Goal: Transaction & Acquisition: Purchase product/service

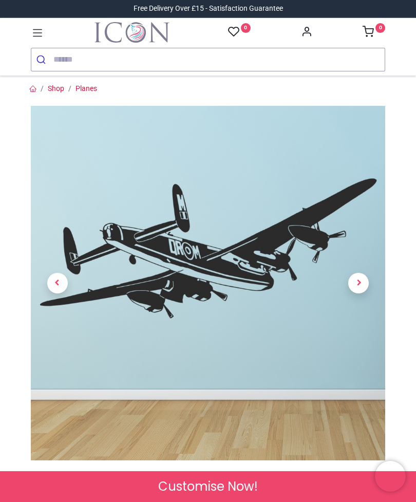
click at [360, 280] on span "Next" at bounding box center [358, 283] width 21 height 21
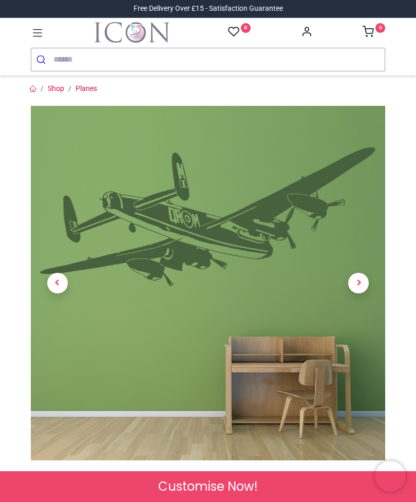
click at [367, 279] on span "Next" at bounding box center [358, 283] width 21 height 21
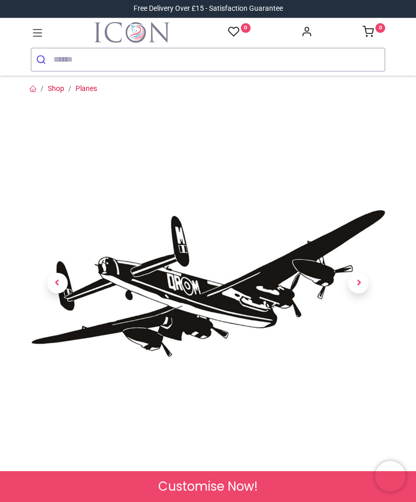
click at [368, 278] on link at bounding box center [358, 283] width 53 height 248
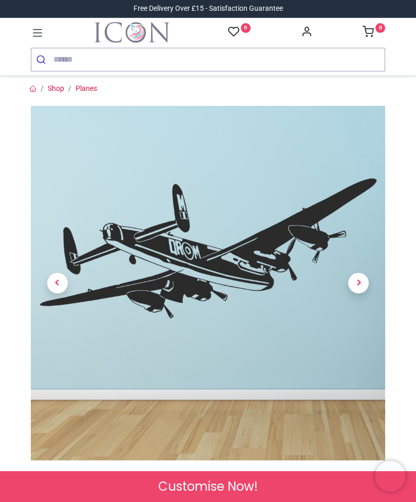
click at [367, 280] on span "Next" at bounding box center [358, 283] width 21 height 21
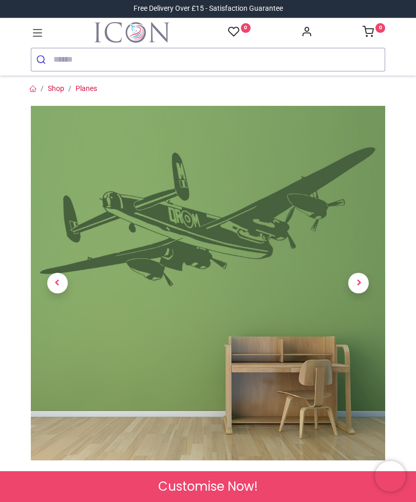
click at [364, 278] on span "Next" at bounding box center [358, 283] width 21 height 21
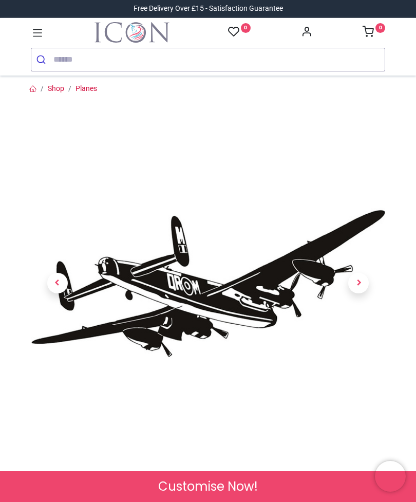
click at [63, 296] on link at bounding box center [57, 283] width 53 height 248
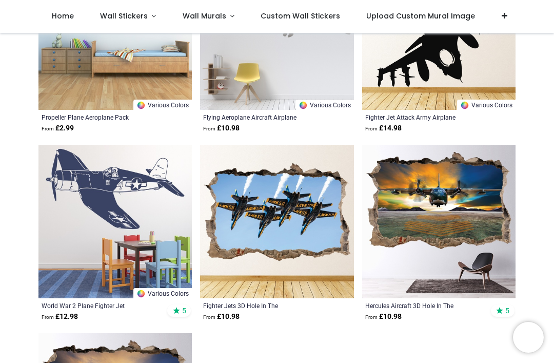
scroll to position [1644, 0]
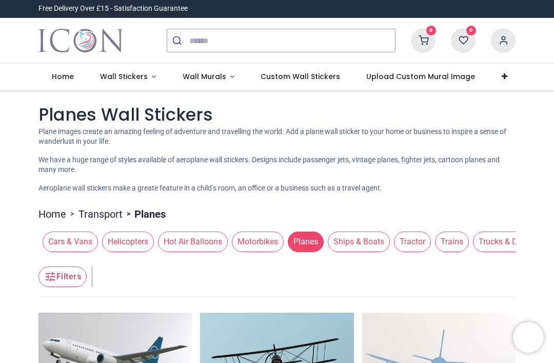
click at [86, 232] on span "Cars & Vans" at bounding box center [70, 242] width 55 height 21
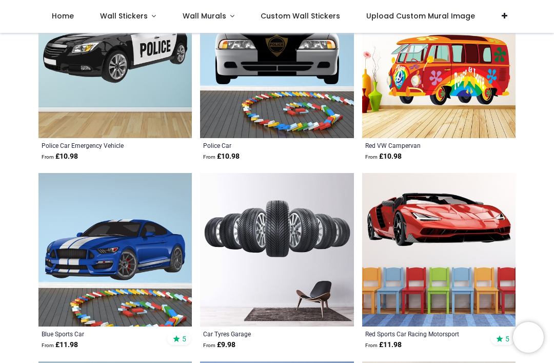
scroll to position [276, 0]
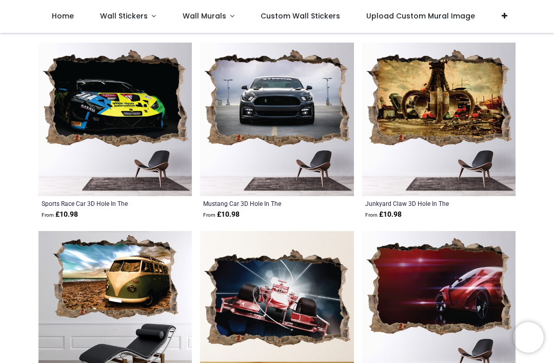
scroll to position [3235, 0]
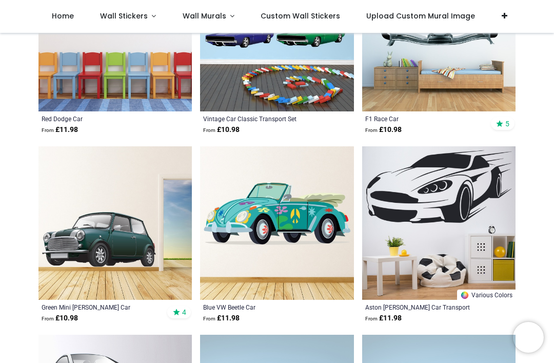
scroll to position [2131, 0]
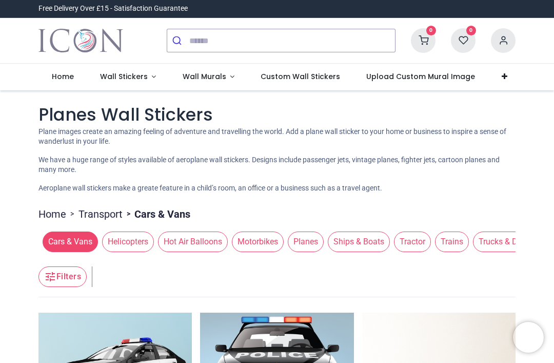
click at [131, 237] on span "Helicopters" at bounding box center [128, 242] width 52 height 21
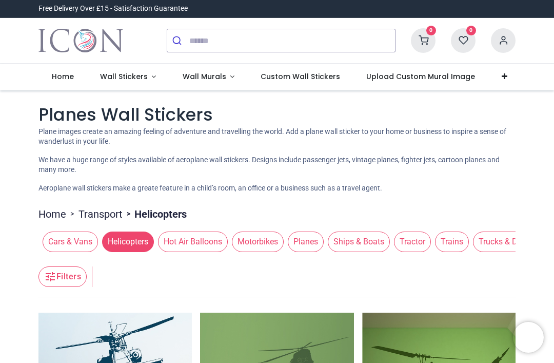
click at [312, 239] on span "Planes" at bounding box center [306, 242] width 36 height 21
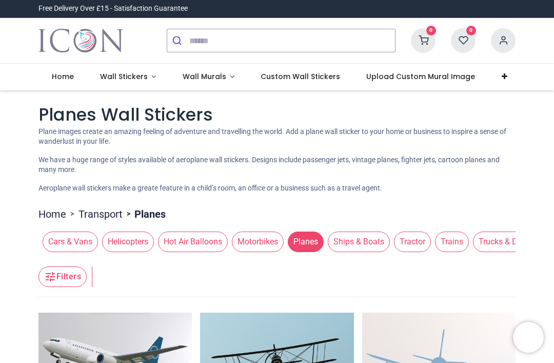
click at [358, 236] on span "Ships & Boats" at bounding box center [359, 242] width 62 height 21
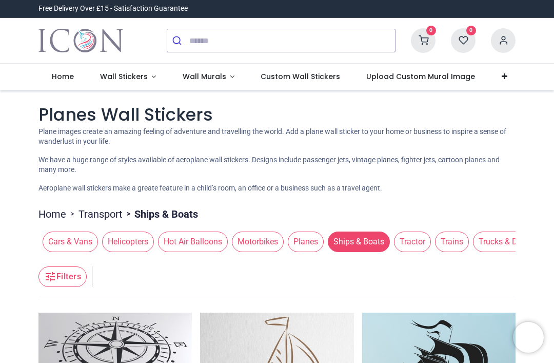
click at [200, 235] on span "Hot Air Balloons" at bounding box center [193, 242] width 70 height 21
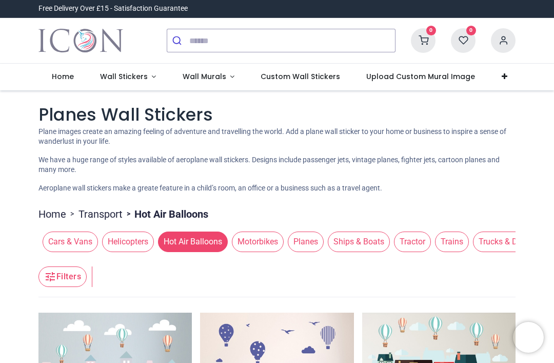
click at [454, 232] on span "Trains" at bounding box center [452, 242] width 34 height 21
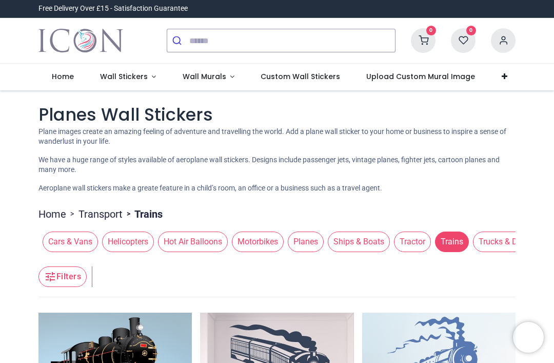
click at [426, 241] on span "Tractor" at bounding box center [412, 242] width 37 height 21
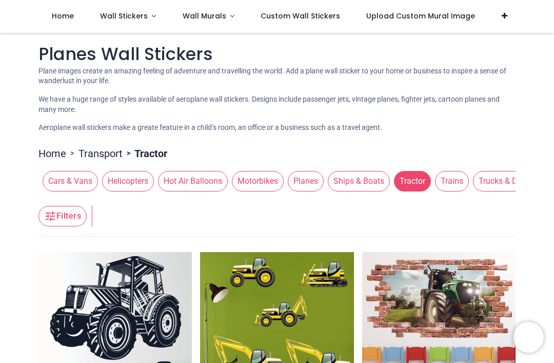
scroll to position [4, 0]
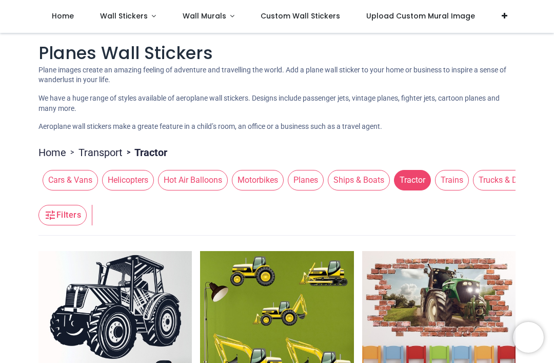
click at [466, 178] on span "Trains" at bounding box center [452, 180] width 34 height 21
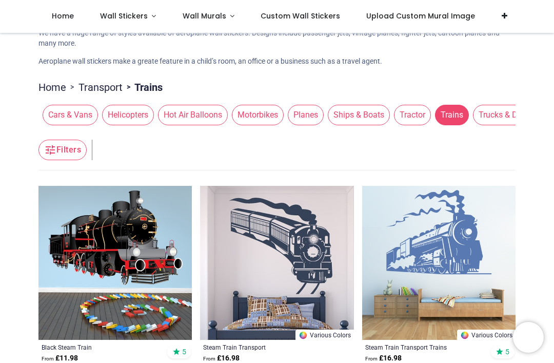
scroll to position [75, 0]
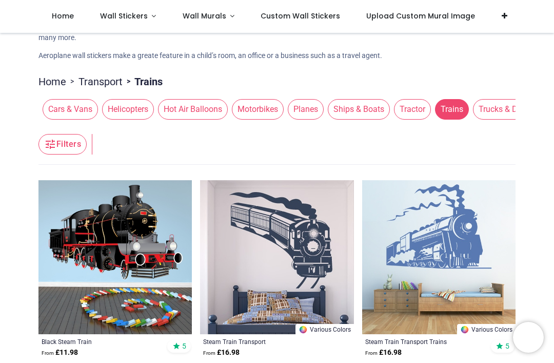
click at [502, 100] on span "Trucks & Diggers" at bounding box center [509, 109] width 72 height 21
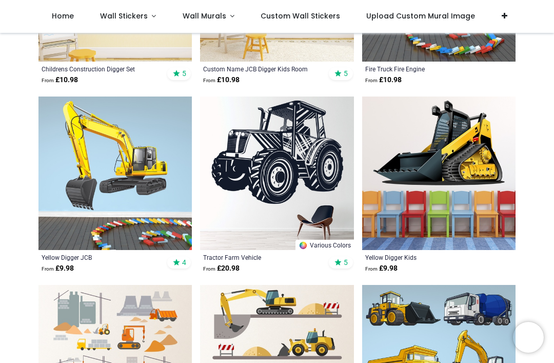
scroll to position [372, 0]
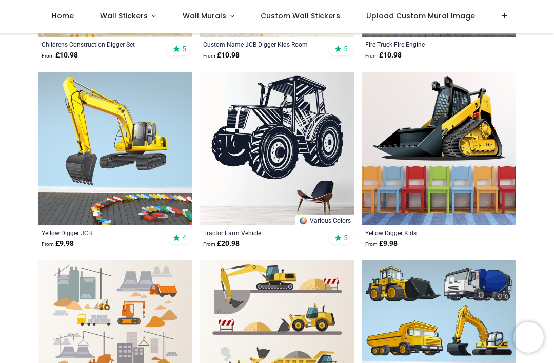
click at [389, 148] on img at bounding box center [439, 149] width 154 height 154
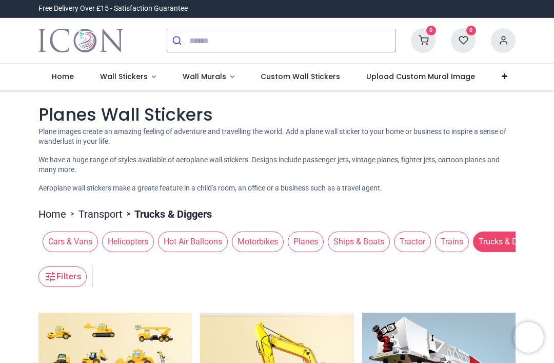
scroll to position [0, 0]
click at [499, 238] on span "Trucks & Diggers" at bounding box center [509, 242] width 72 height 21
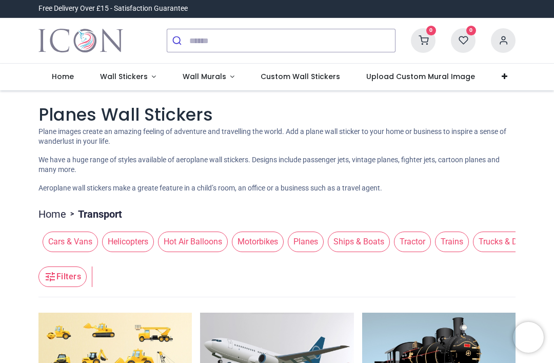
click at [467, 232] on span "Trains" at bounding box center [452, 242] width 34 height 21
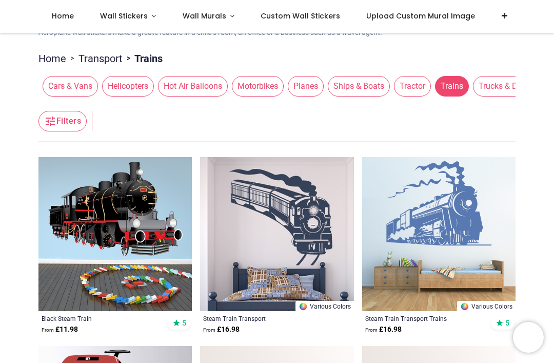
scroll to position [76, 0]
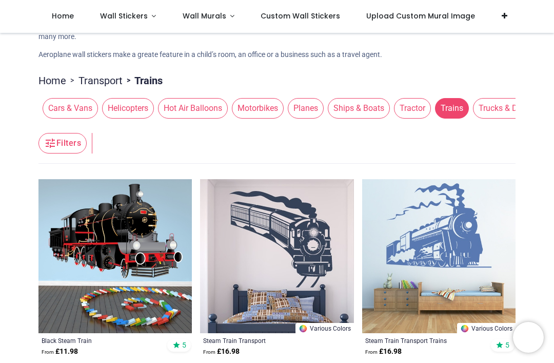
click at [500, 106] on span "Trucks & Diggers" at bounding box center [509, 108] width 72 height 21
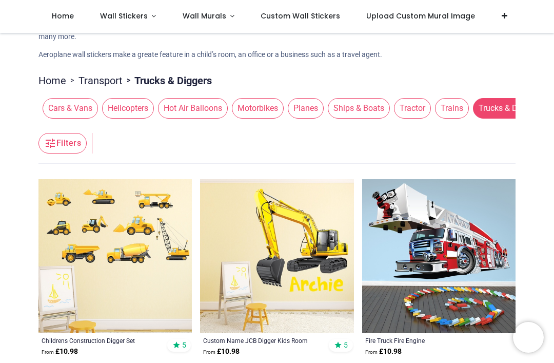
click at [428, 94] on div "Cars & Vans Helicopters Hot Air Balloons Motorbikes Planes Ships & Boats Tracto…" at bounding box center [277, 108] width 477 height 29
click at [406, 101] on span "Tractor" at bounding box center [412, 108] width 37 height 21
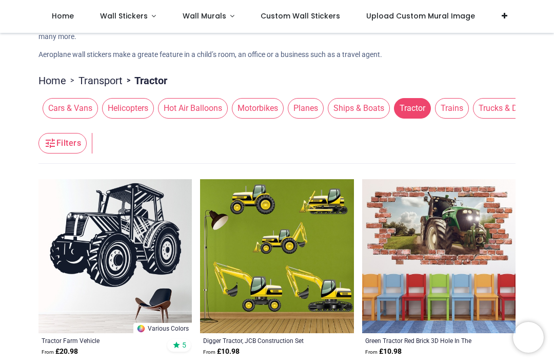
click at [379, 100] on span "Ships & Boats" at bounding box center [359, 108] width 62 height 21
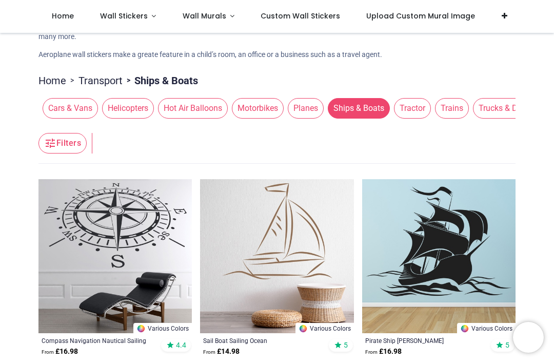
click at [313, 98] on span "Planes" at bounding box center [306, 108] width 36 height 21
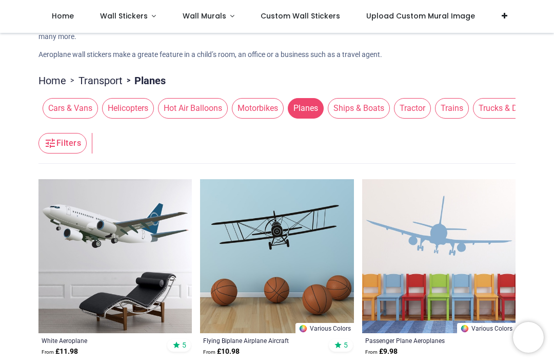
click at [264, 101] on span "Motorbikes" at bounding box center [258, 108] width 52 height 21
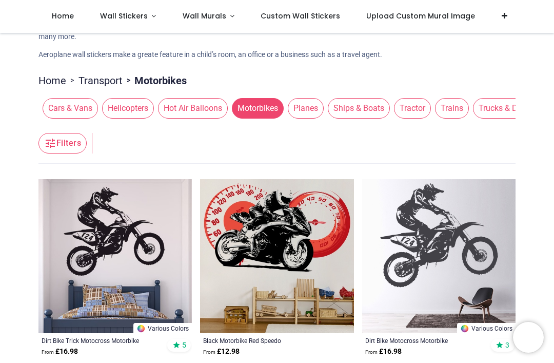
click at [200, 98] on span "Hot Air Balloons" at bounding box center [193, 108] width 70 height 21
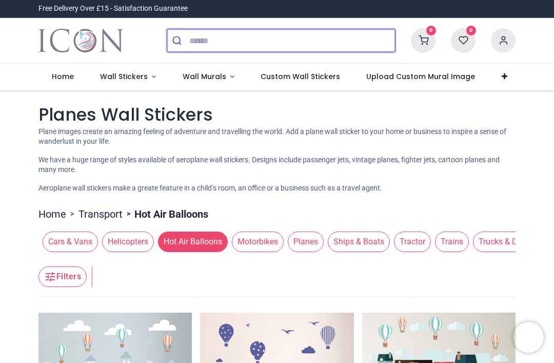
click at [269, 34] on input "search" at bounding box center [292, 40] width 206 height 23
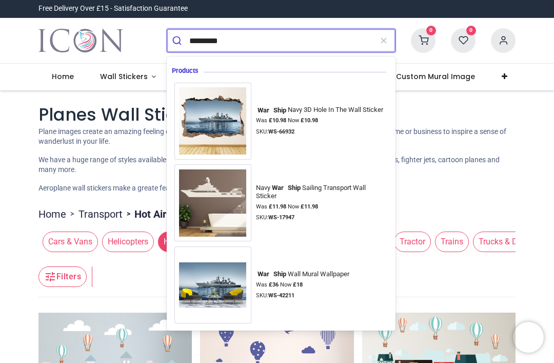
type input "*********"
click at [178, 41] on button "submit" at bounding box center [178, 40] width 22 height 23
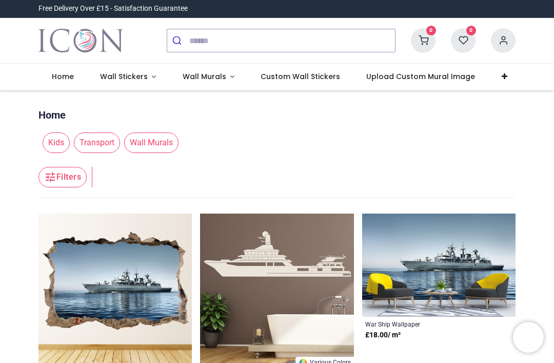
click at [130, 80] on span "Wall Stickers" at bounding box center [124, 76] width 48 height 10
click at [127, 70] on link "Wall Stickers" at bounding box center [128, 77] width 83 height 27
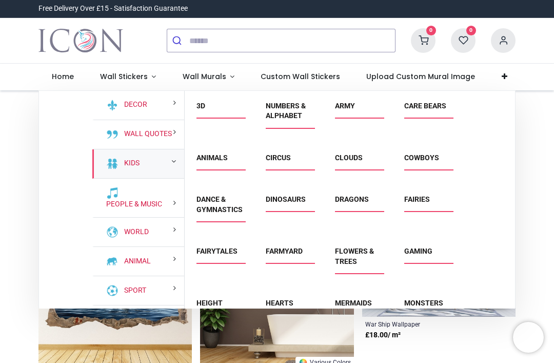
click at [166, 160] on div "Kids" at bounding box center [138, 163] width 92 height 29
click at [125, 166] on link "Kids" at bounding box center [130, 163] width 20 height 10
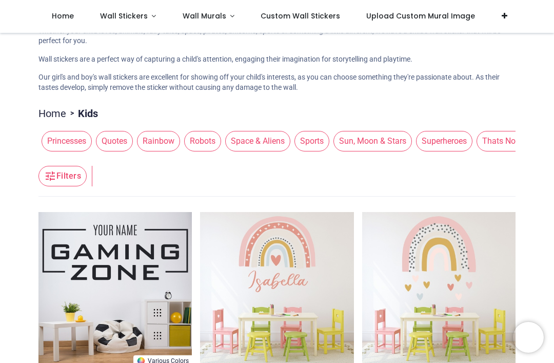
scroll to position [0, 1172]
click at [333, 138] on span "Sports" at bounding box center [315, 141] width 35 height 21
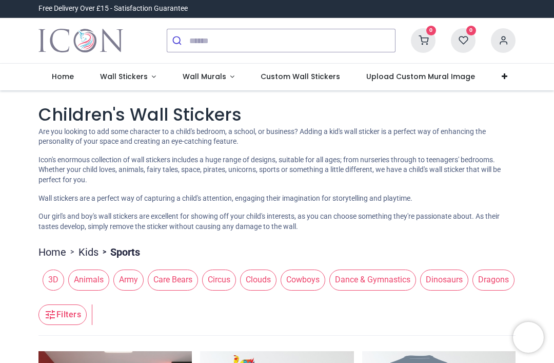
click at [130, 276] on span "Army" at bounding box center [128, 280] width 30 height 21
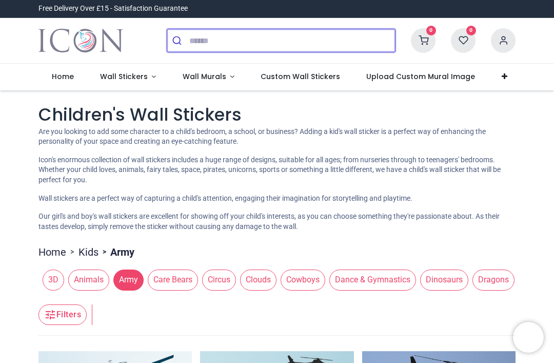
click at [228, 34] on input "search" at bounding box center [292, 40] width 206 height 23
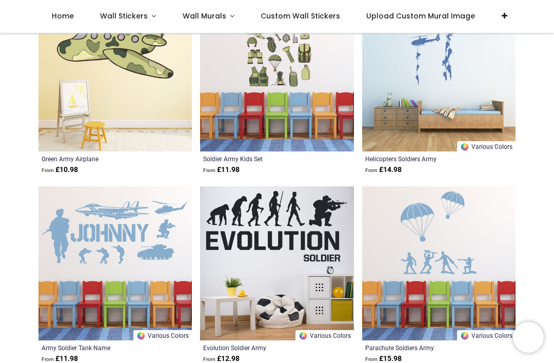
scroll to position [863, 0]
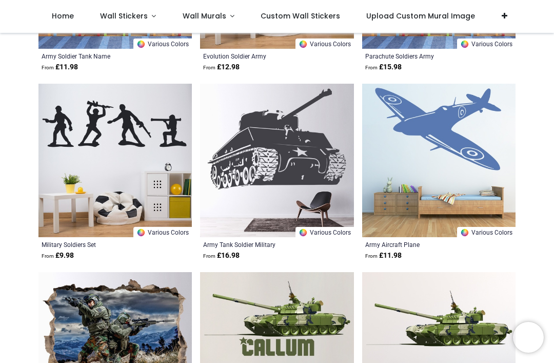
click at [443, 310] on img at bounding box center [439, 349] width 154 height 154
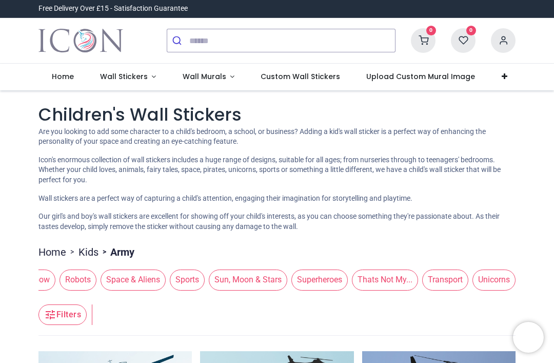
click at [444, 277] on span "Transport" at bounding box center [446, 280] width 46 height 21
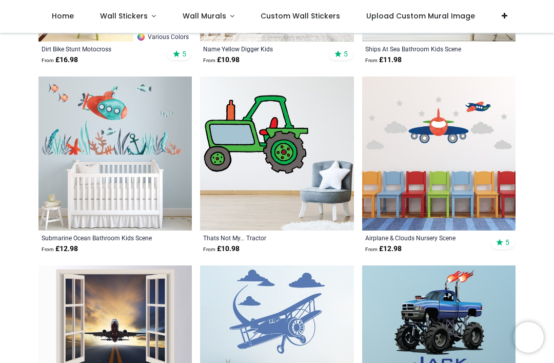
scroll to position [1482, 0]
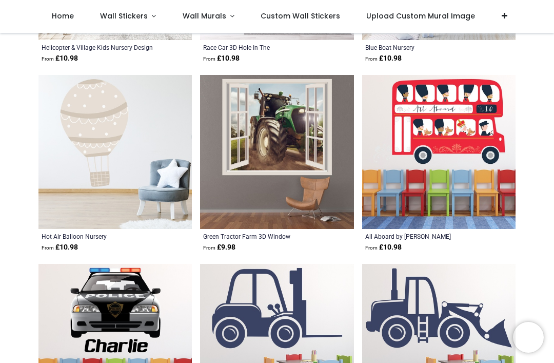
scroll to position [3255, 0]
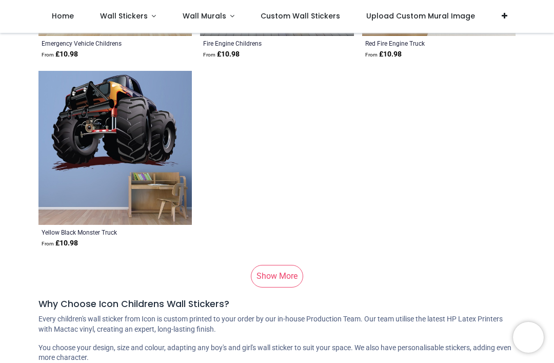
scroll to position [7200, 0]
click at [291, 274] on link "Show More" at bounding box center [277, 276] width 52 height 23
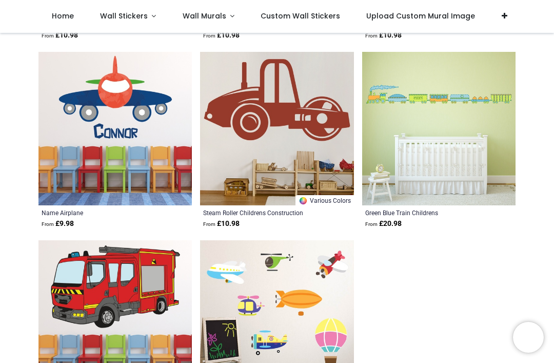
scroll to position [8731, 0]
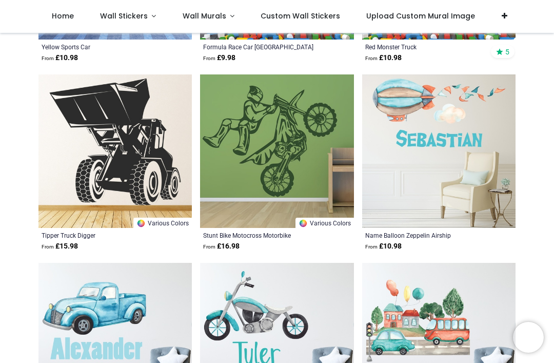
scroll to position [9850, 0]
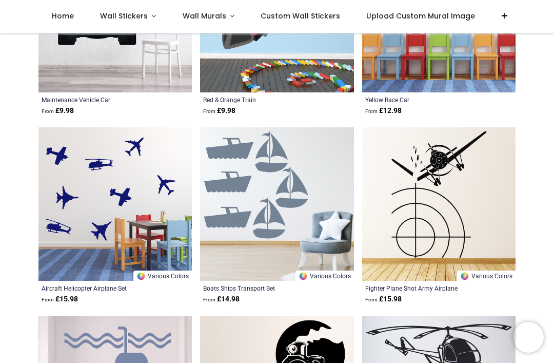
scroll to position [12049, 0]
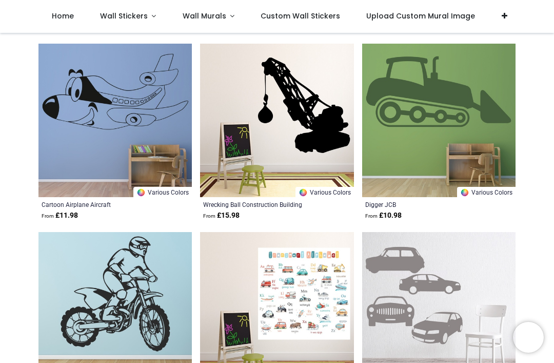
scroll to position [13261, 0]
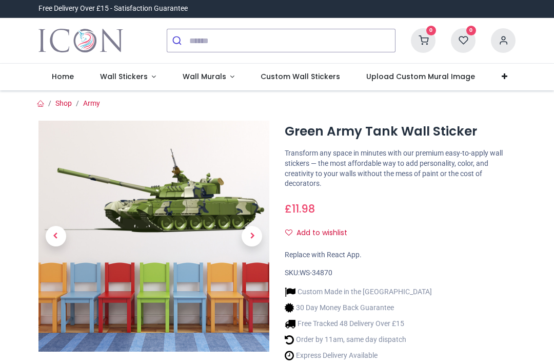
scroll to position [29, 0]
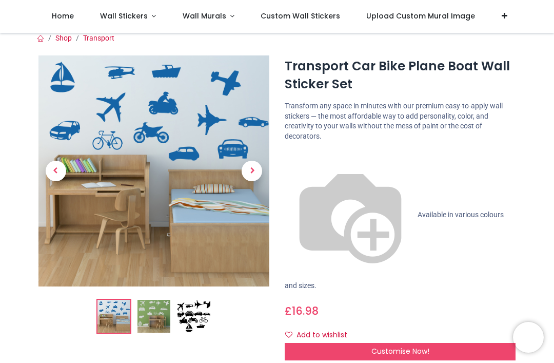
scroll to position [4, 0]
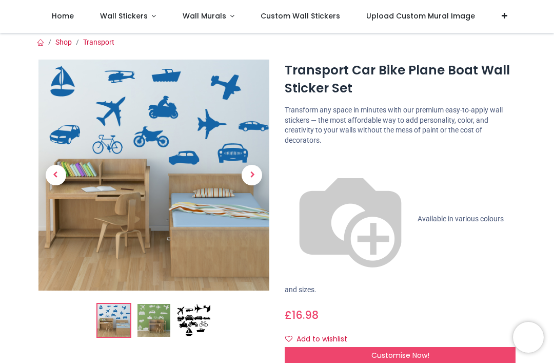
click at [255, 173] on span "Next" at bounding box center [252, 175] width 21 height 21
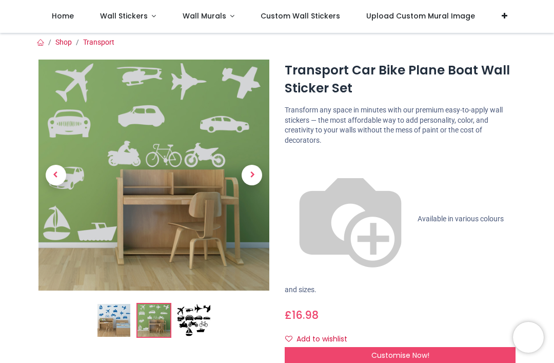
click at [102, 327] on img at bounding box center [114, 320] width 33 height 33
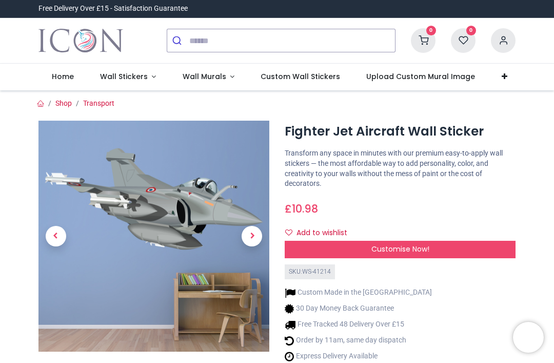
click at [254, 237] on span "Next" at bounding box center [252, 236] width 21 height 21
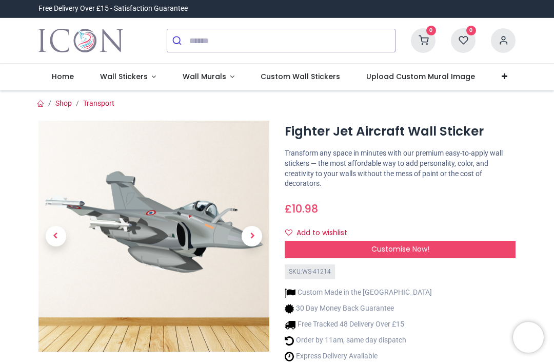
click at [256, 233] on span "Next" at bounding box center [252, 236] width 21 height 21
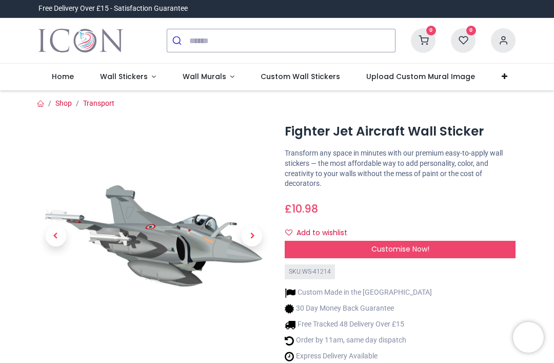
click at [255, 237] on span "Next" at bounding box center [252, 236] width 21 height 21
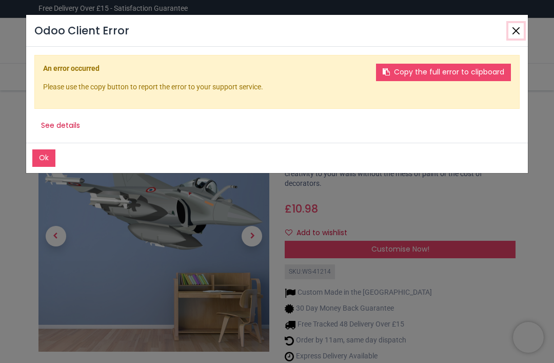
click at [522, 24] on button "Close" at bounding box center [516, 30] width 15 height 15
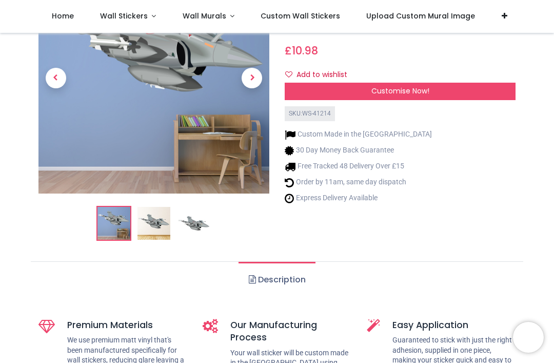
scroll to position [100, 0]
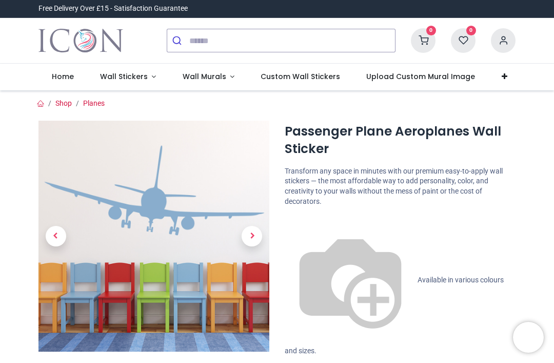
click at [144, 77] on span "Wall Stickers" at bounding box center [124, 76] width 48 height 10
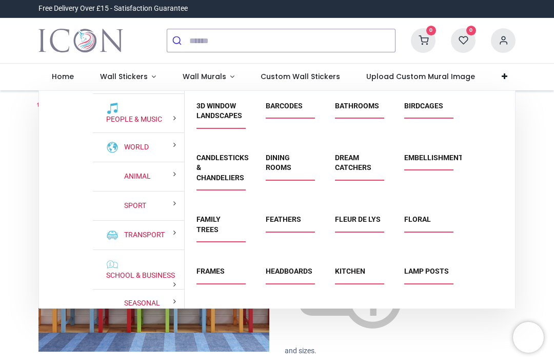
scroll to position [84, 0]
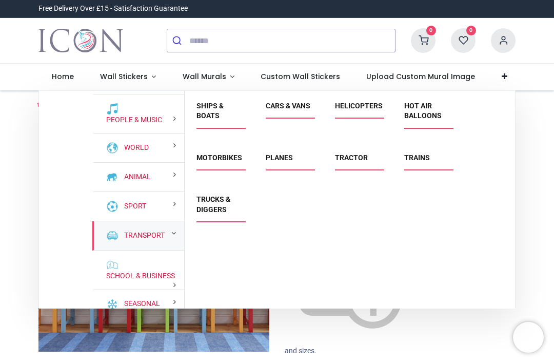
click at [155, 236] on link "Transport" at bounding box center [142, 236] width 45 height 10
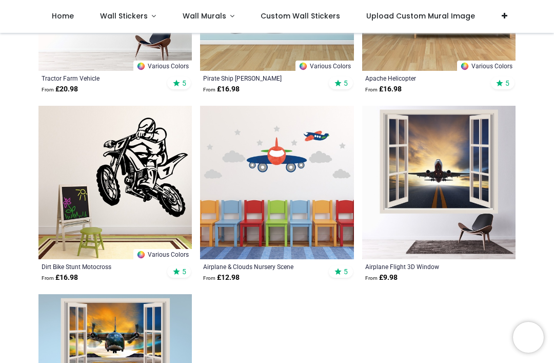
scroll to position [1886, 0]
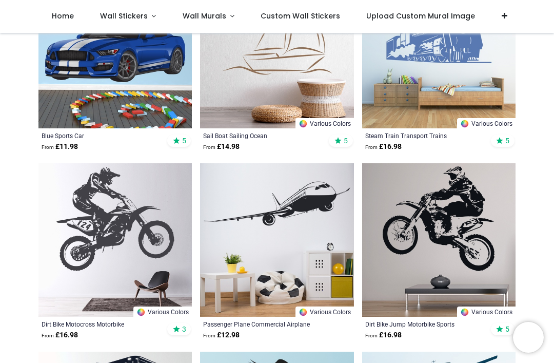
scroll to position [1204, 0]
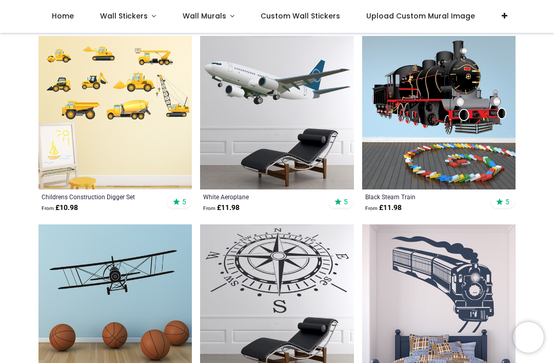
scroll to position [206, 0]
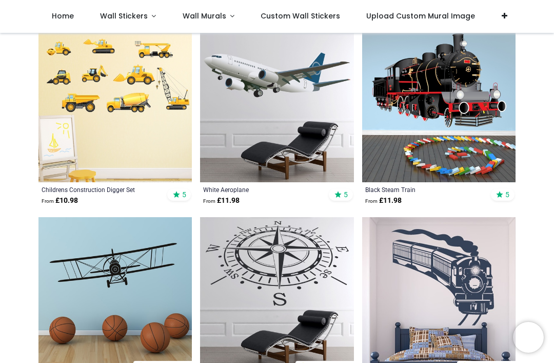
click at [151, 305] on img at bounding box center [116, 294] width 154 height 154
click at [140, 279] on img at bounding box center [116, 294] width 154 height 154
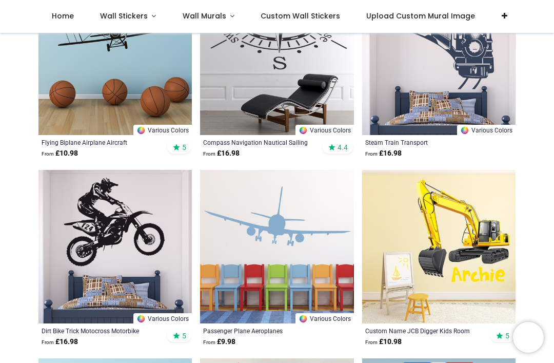
scroll to position [431, 0]
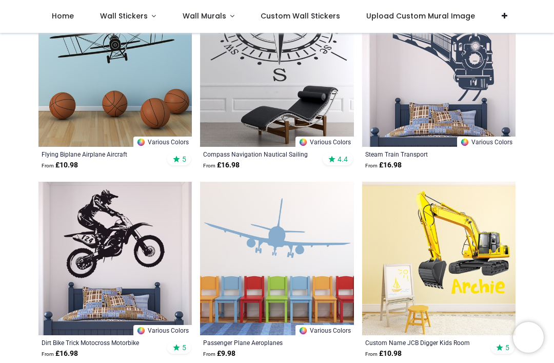
click at [125, 107] on img at bounding box center [116, 70] width 154 height 154
click at [124, 92] on img at bounding box center [116, 70] width 154 height 154
click at [90, 101] on img at bounding box center [116, 70] width 154 height 154
click at [121, 98] on img at bounding box center [116, 70] width 154 height 154
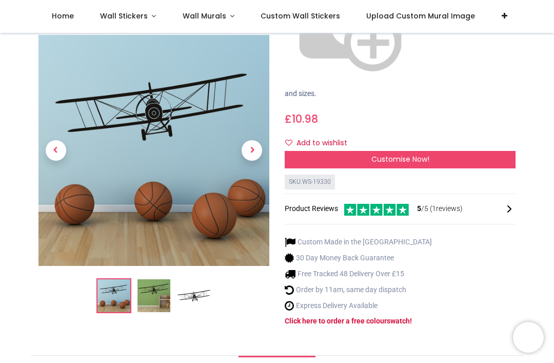
scroll to position [202, 0]
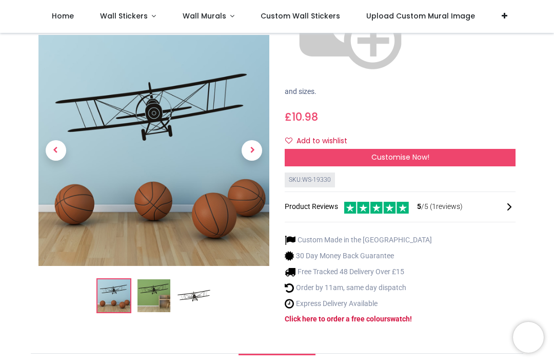
click at [195, 280] on img at bounding box center [194, 296] width 33 height 33
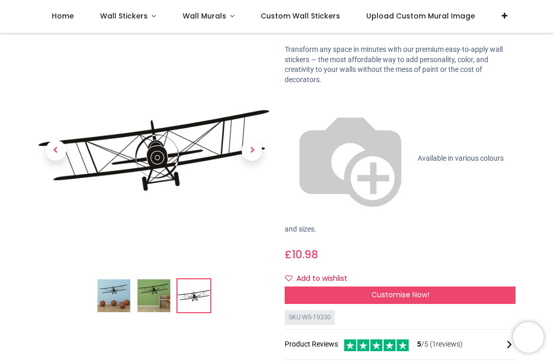
scroll to position [64, 0]
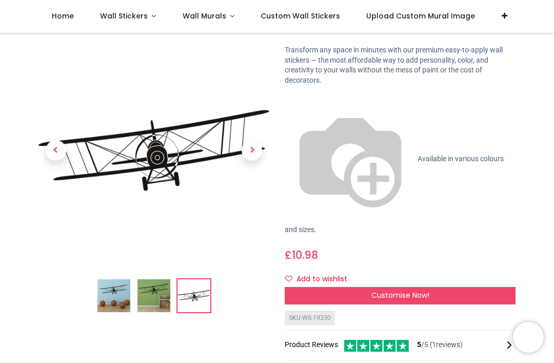
click at [482, 287] on div "Customise Now!" at bounding box center [400, 295] width 231 height 17
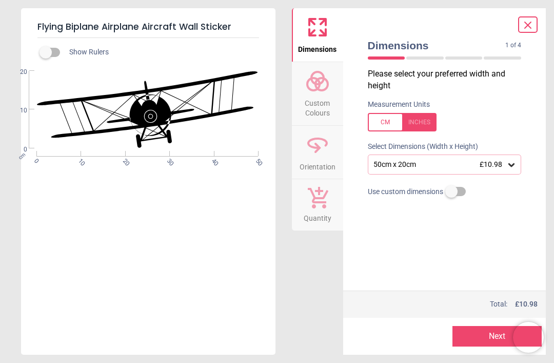
click at [392, 124] on div at bounding box center [402, 122] width 69 height 18
click at [515, 164] on icon at bounding box center [512, 165] width 10 height 10
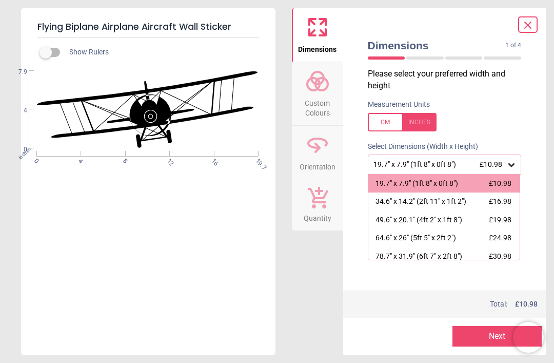
scroll to position [0, 0]
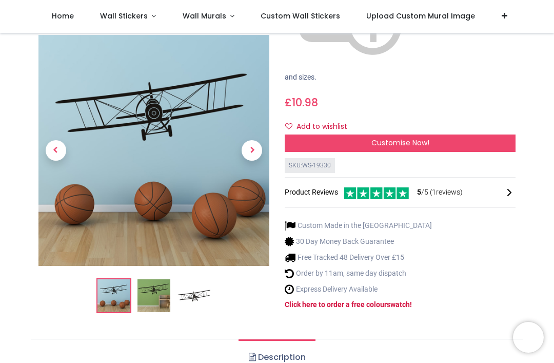
scroll to position [206, 0]
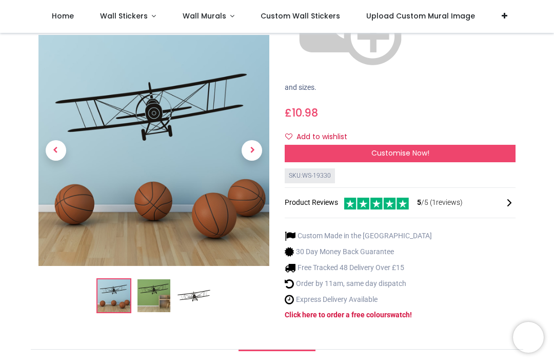
click at [152, 280] on img at bounding box center [154, 296] width 33 height 33
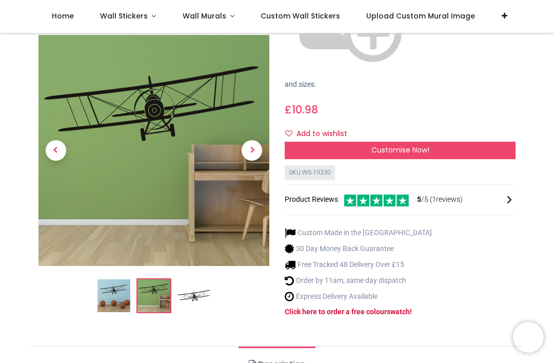
scroll to position [211, 0]
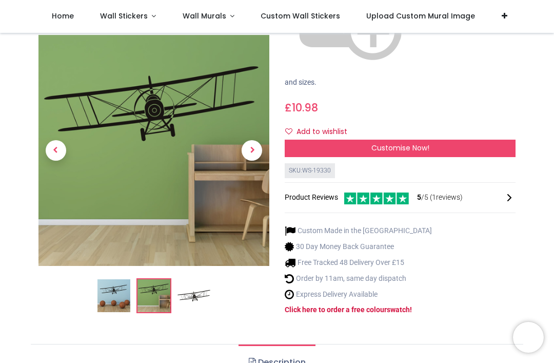
click at [118, 280] on img at bounding box center [114, 296] width 33 height 33
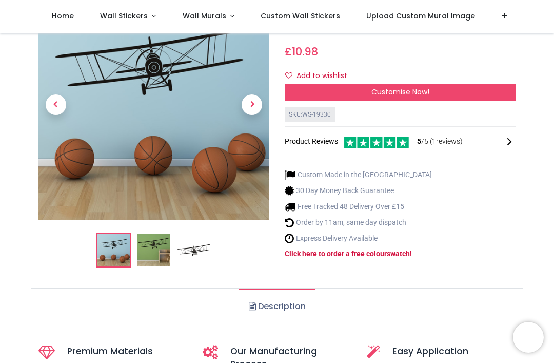
scroll to position [268, 0]
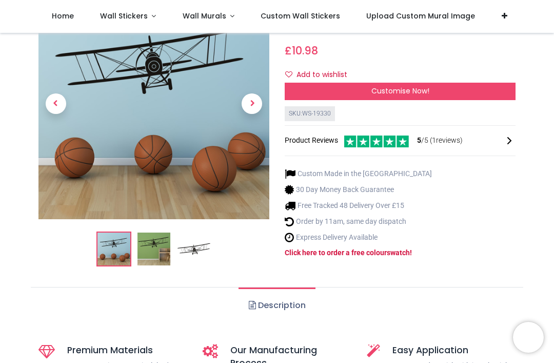
click at [159, 233] on img at bounding box center [154, 249] width 33 height 33
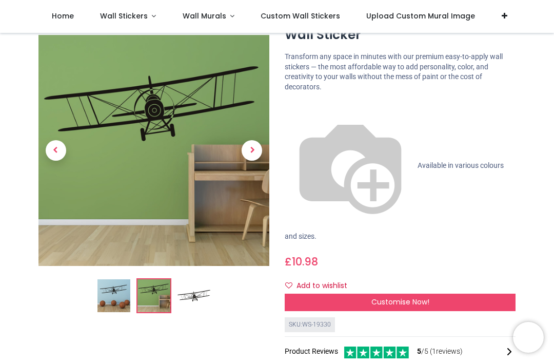
scroll to position [63, 0]
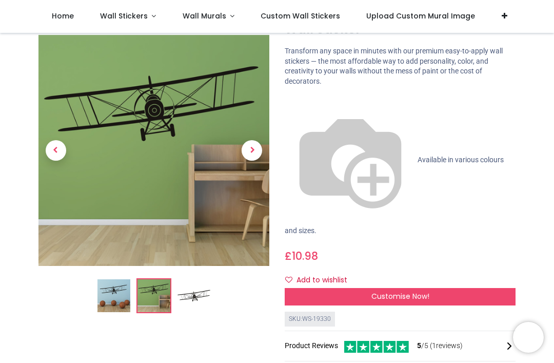
click at [199, 288] on img at bounding box center [194, 296] width 33 height 33
